Goal: Information Seeking & Learning: Learn about a topic

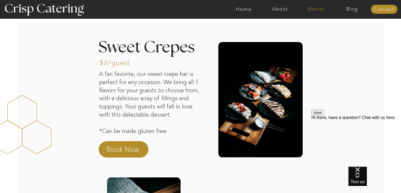
click at [308, 8] on nav "Menus" at bounding box center [316, 9] width 36 height 5
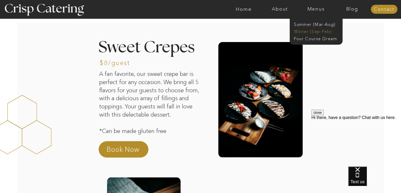
click at [306, 30] on nav "Winter (Sep-Feb)" at bounding box center [315, 30] width 43 height 5
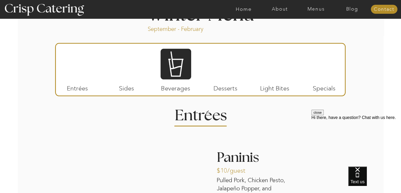
scroll to position [603, 0]
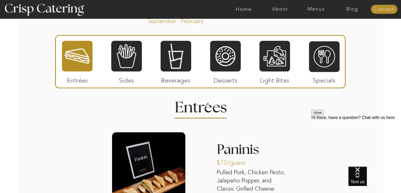
click at [371, 120] on div "close Hi there, have a question? Chat with us here." at bounding box center [357, 114] width 90 height 10
click at [170, 62] on div at bounding box center [176, 56] width 31 height 32
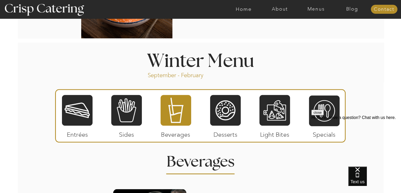
scroll to position [553, 0]
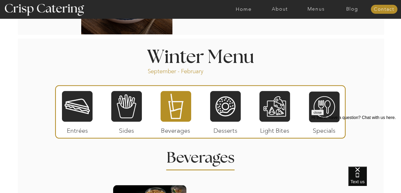
click at [226, 104] on div at bounding box center [225, 106] width 31 height 32
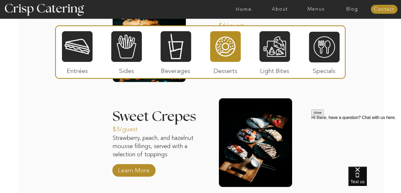
scroll to position [744, 0]
